Goal: Understand site structure: Understand site structure

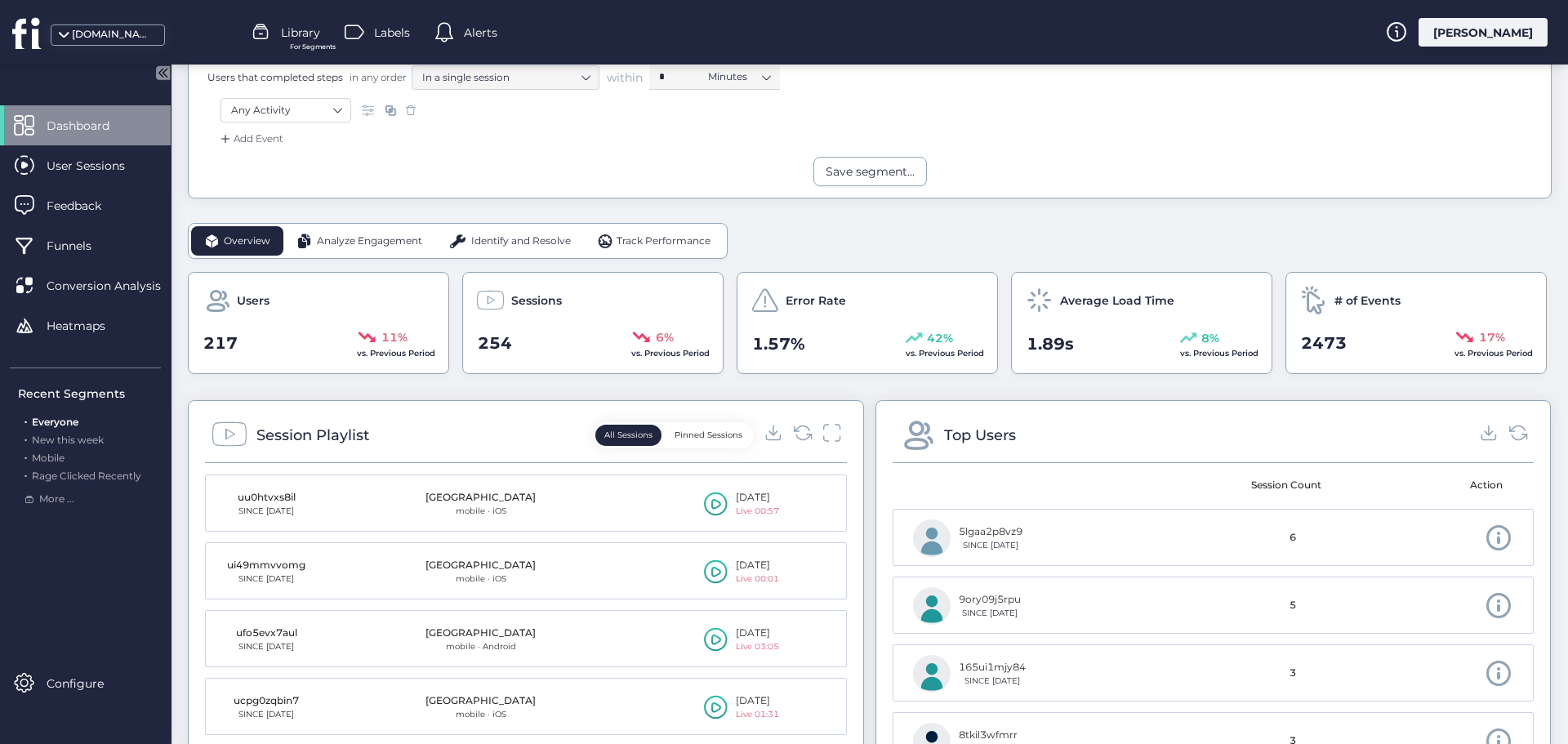
scroll to position [245, 0]
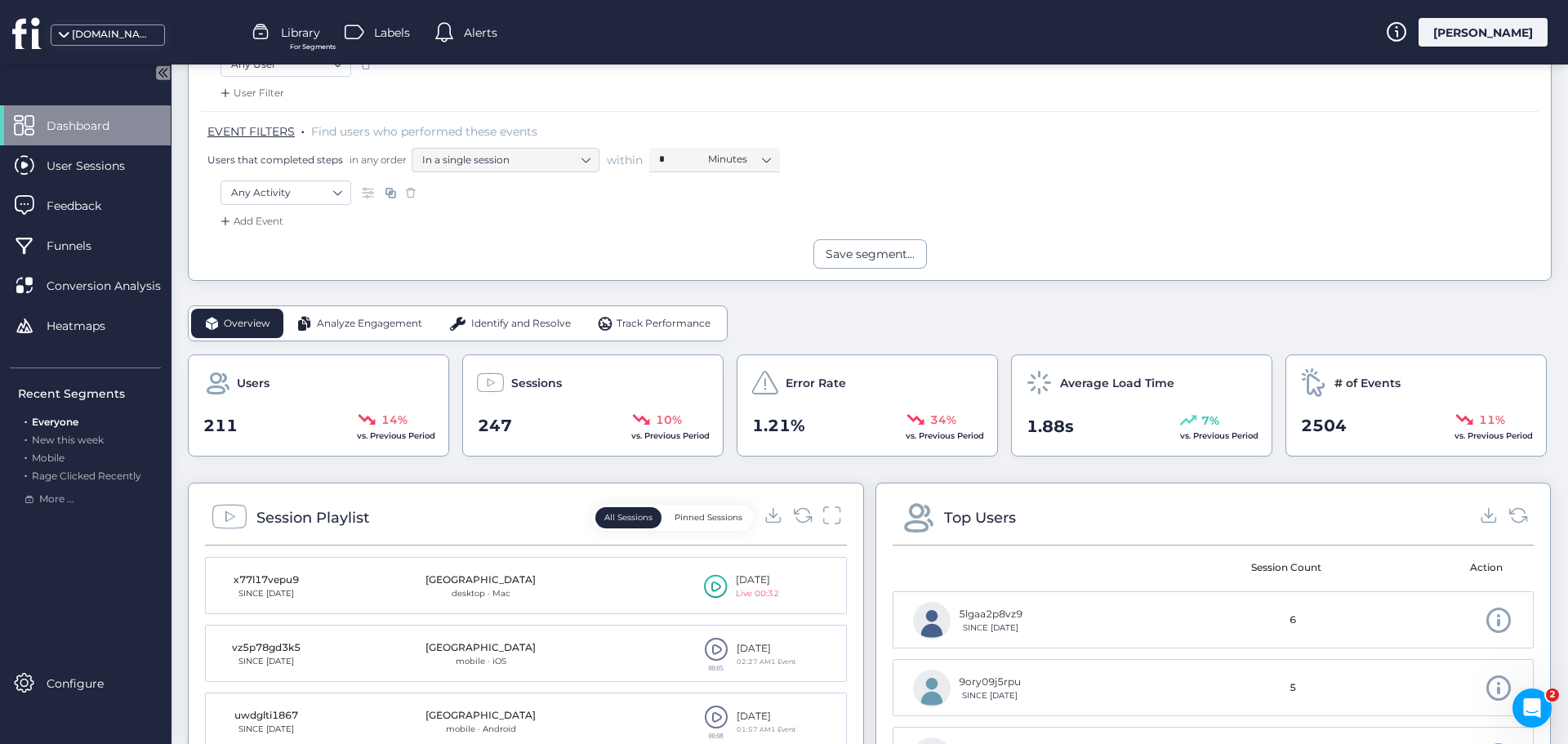
scroll to position [245, 0]
click at [374, 335] on div "Analyze Engagement" at bounding box center [359, 323] width 152 height 30
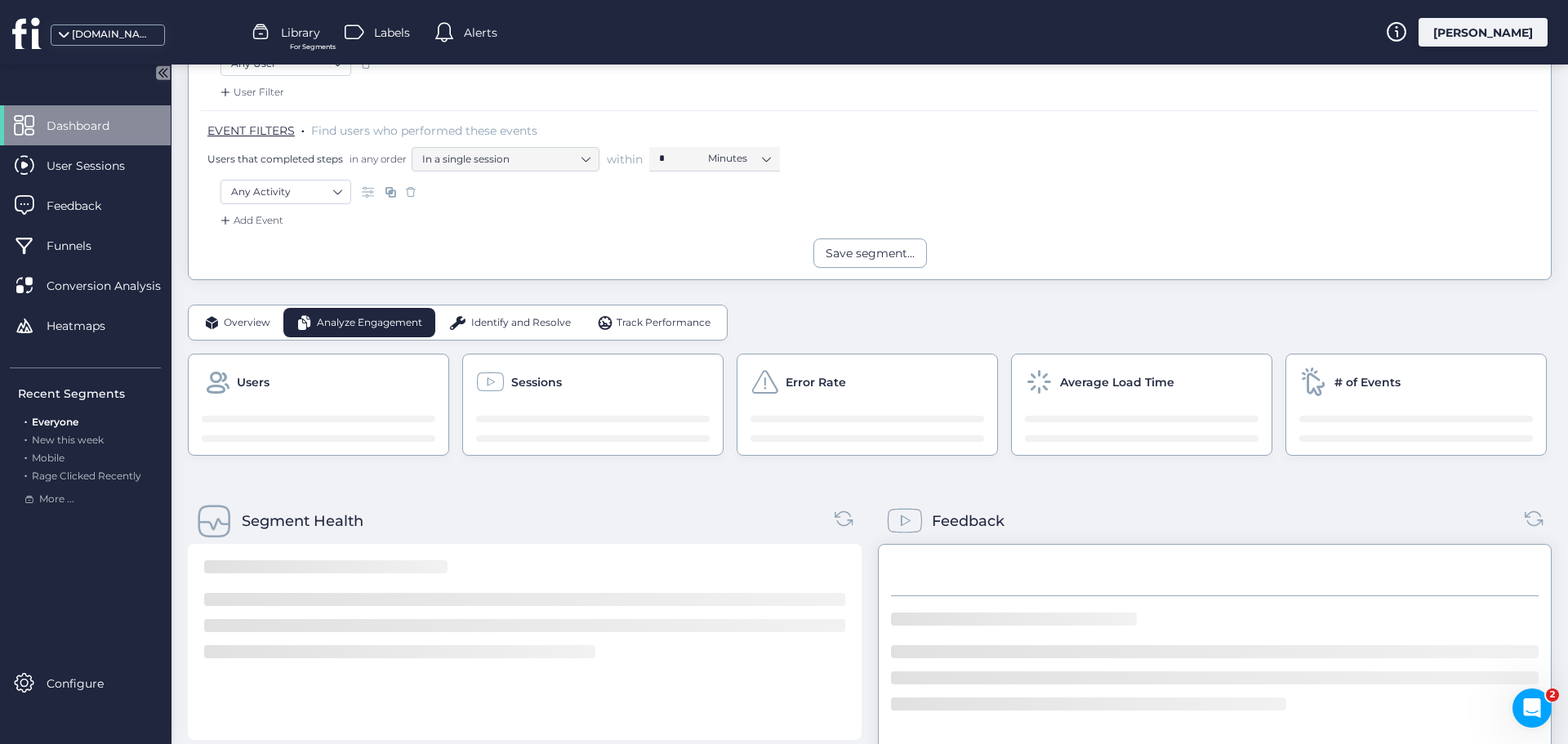
click at [367, 315] on span "Analyze Engagement" at bounding box center [369, 323] width 105 height 16
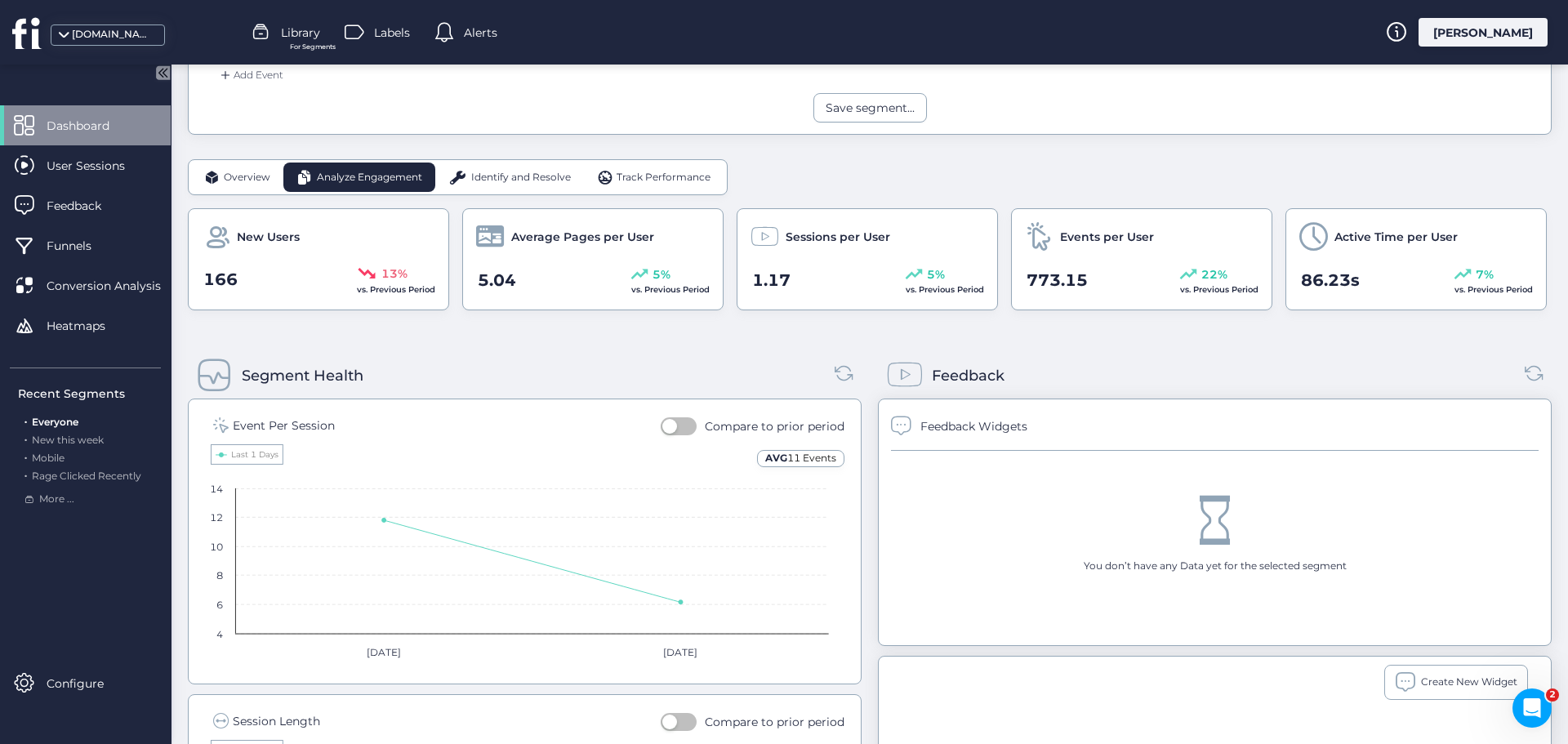
scroll to position [408, 0]
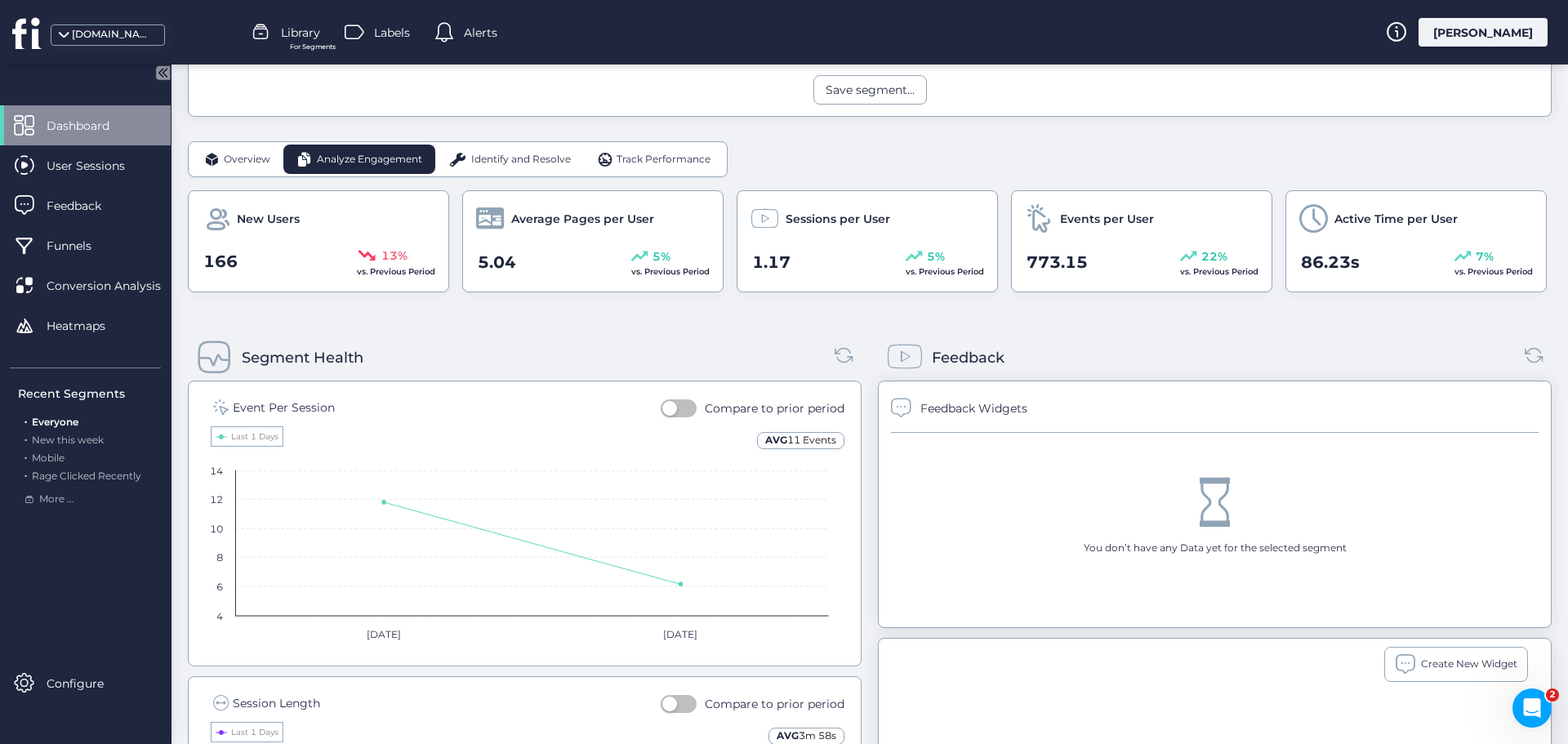
click at [528, 162] on span "Identify and Resolve" at bounding box center [521, 159] width 100 height 16
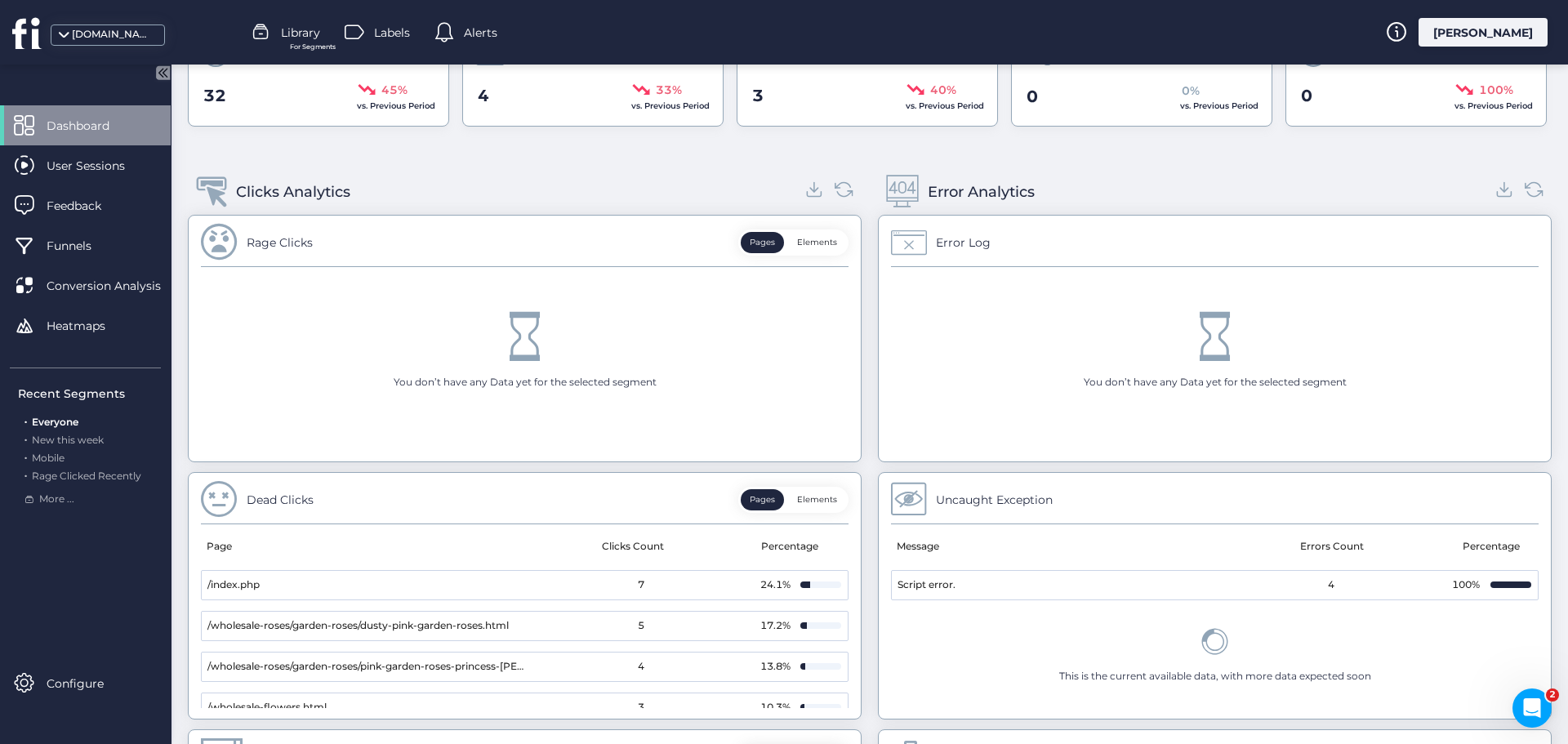
scroll to position [538, 0]
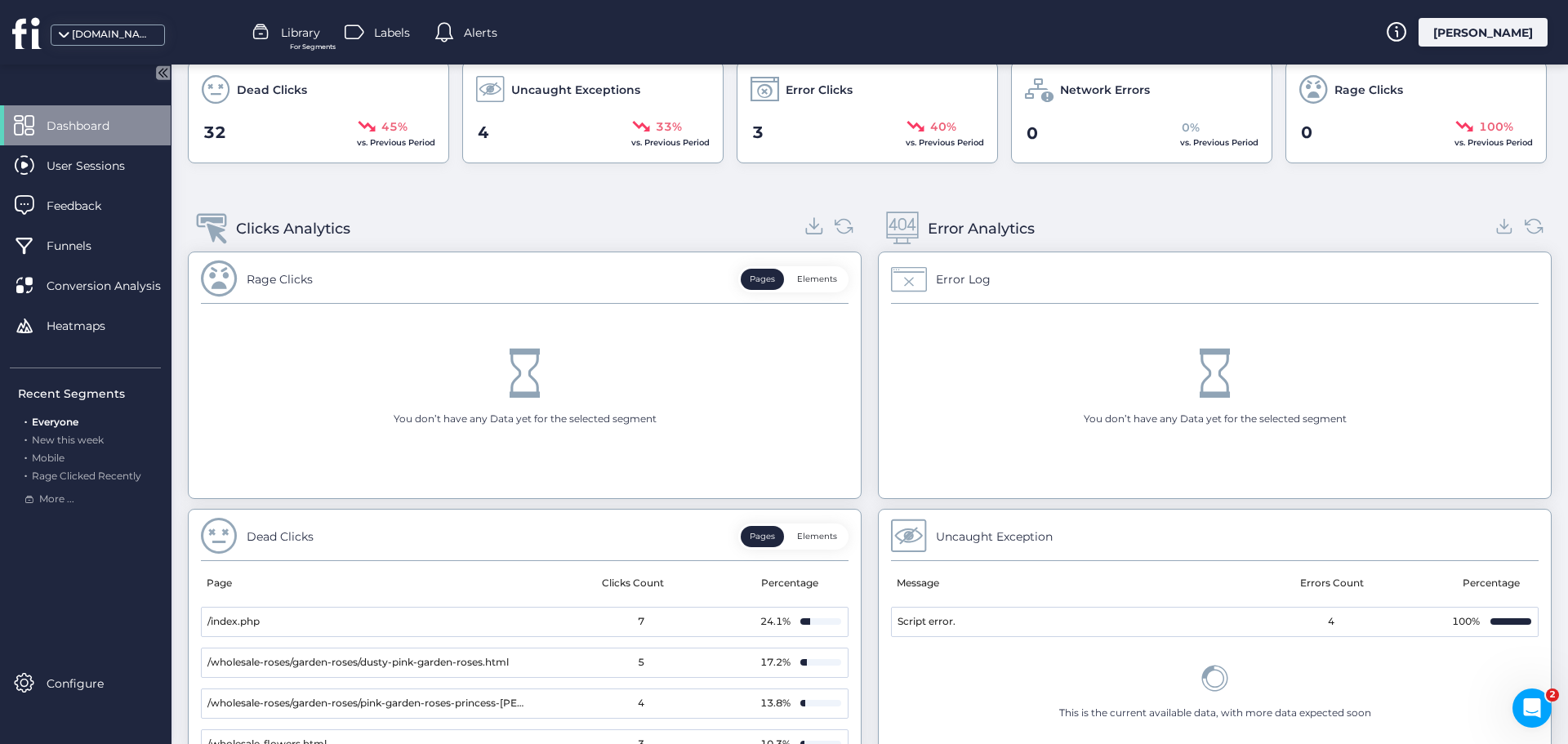
click at [810, 225] on icon at bounding box center [815, 226] width 22 height 22
click at [1496, 223] on icon at bounding box center [1506, 226] width 22 height 22
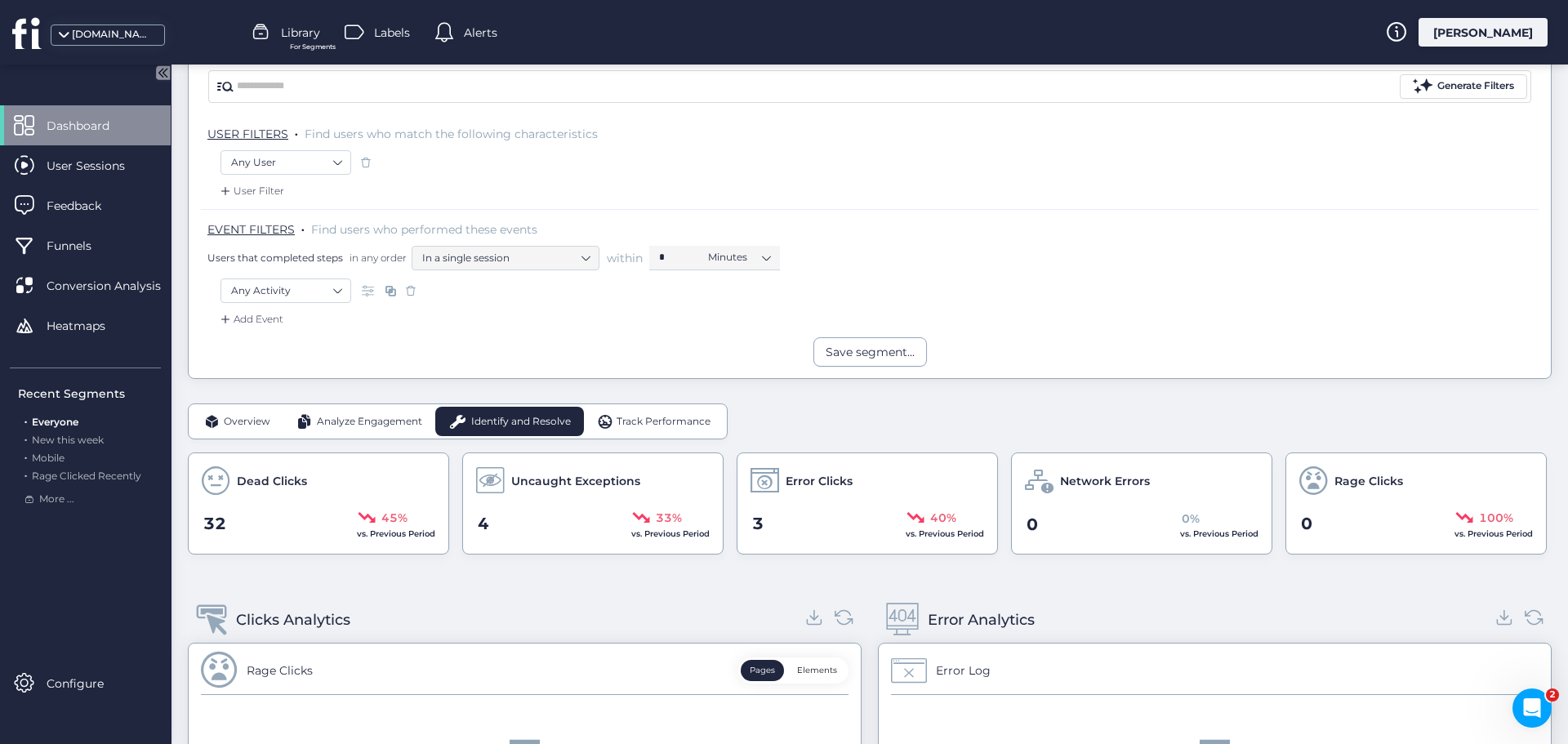
scroll to position [47, 0]
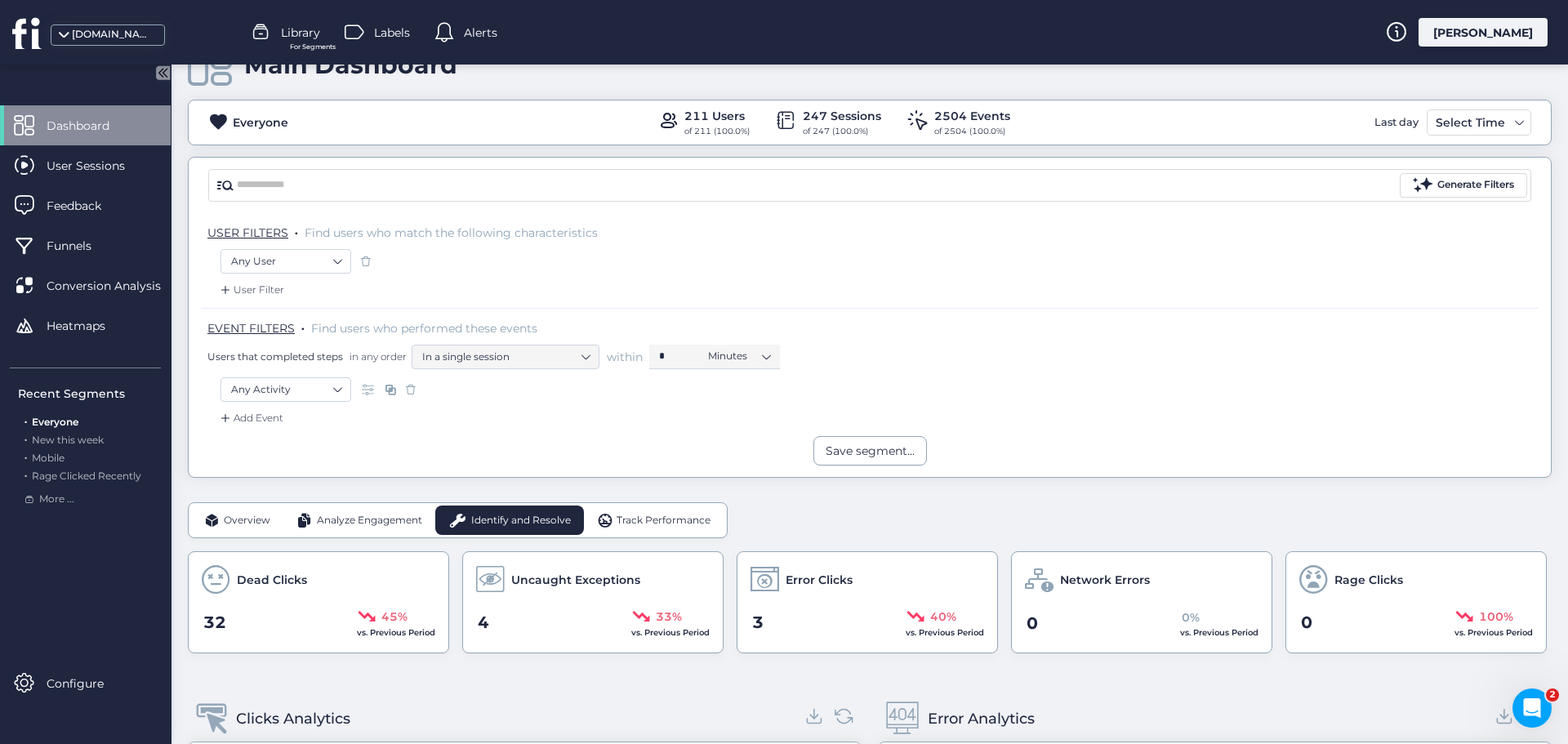
click at [641, 525] on span "Track Performance" at bounding box center [663, 520] width 94 height 16
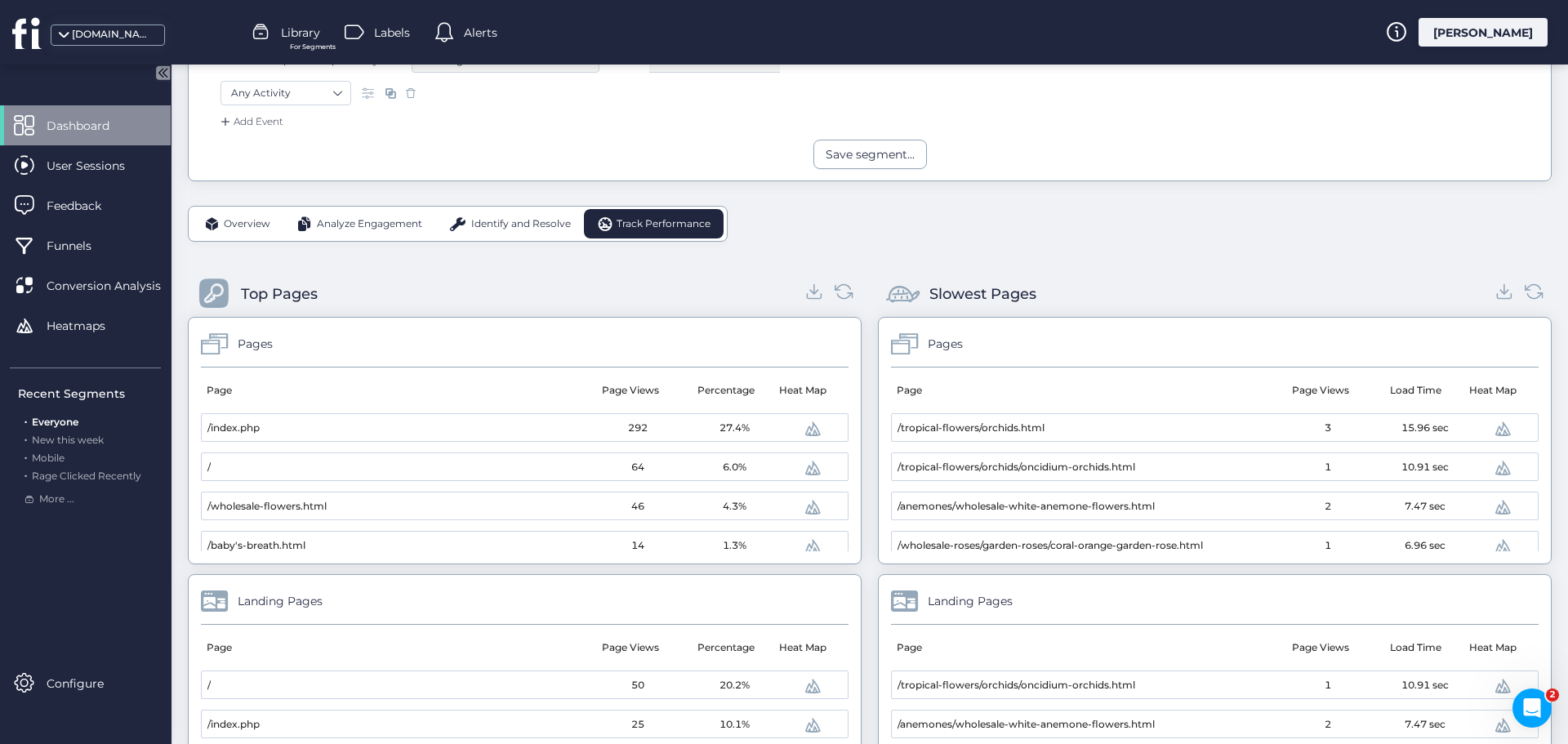
scroll to position [292, 0]
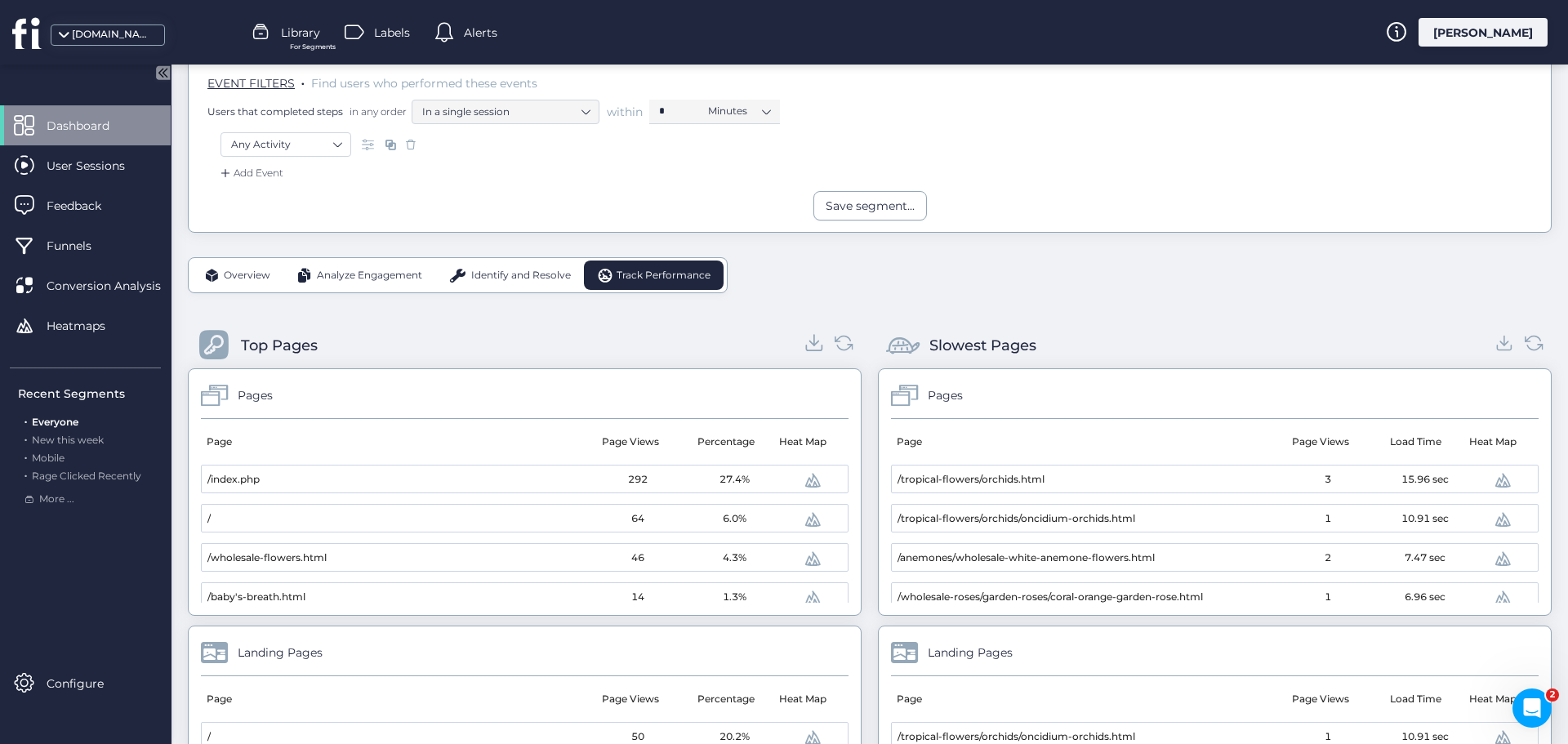
click at [812, 341] on icon at bounding box center [815, 343] width 9 height 4
click at [1497, 339] on icon at bounding box center [1506, 342] width 22 height 22
